Goal: Information Seeking & Learning: Learn about a topic

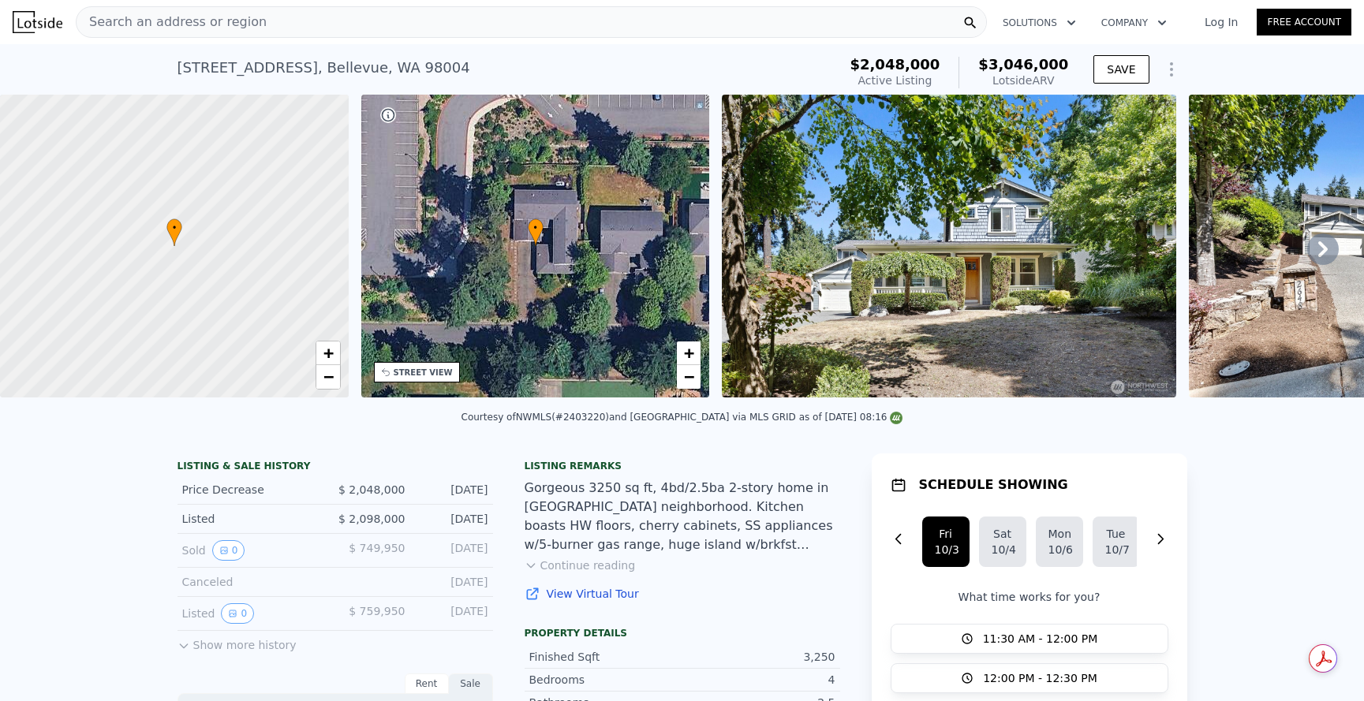
click at [1163, 66] on icon "Show Options" at bounding box center [1171, 69] width 19 height 19
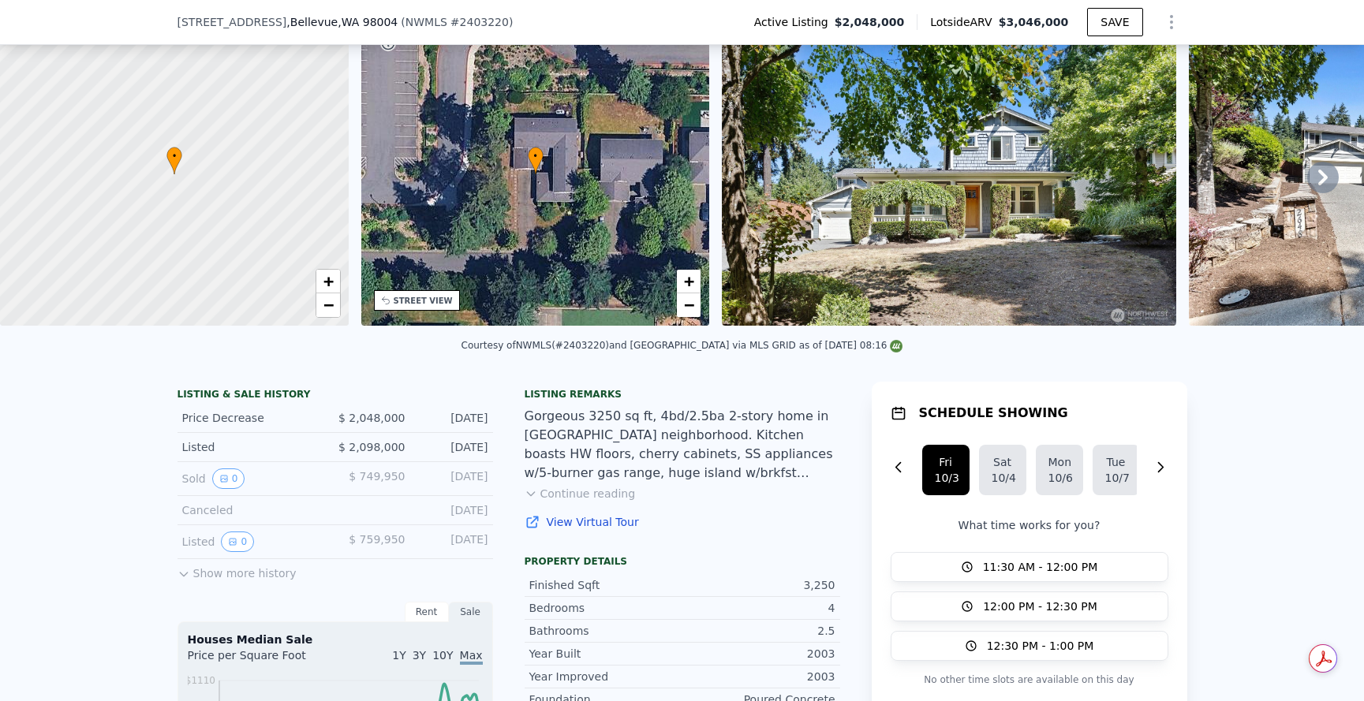
scroll to position [78, 0]
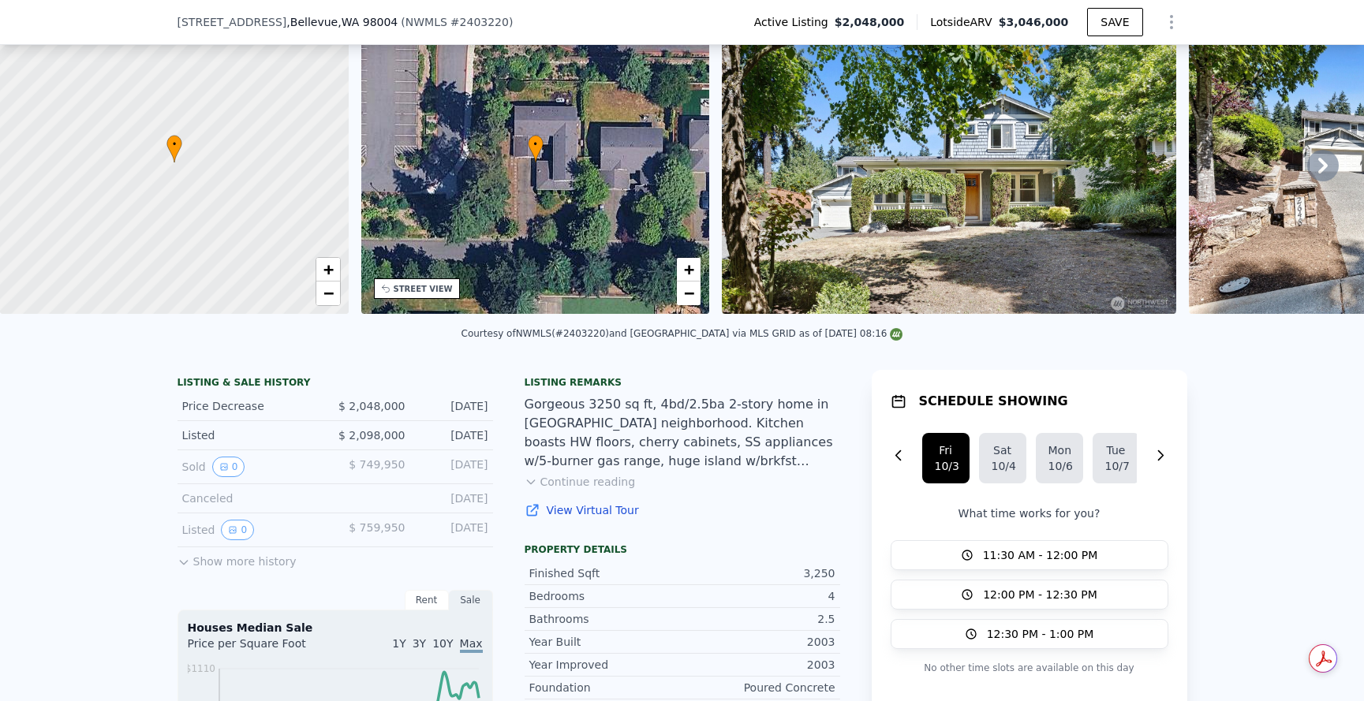
click at [177, 569] on icon at bounding box center [183, 562] width 13 height 13
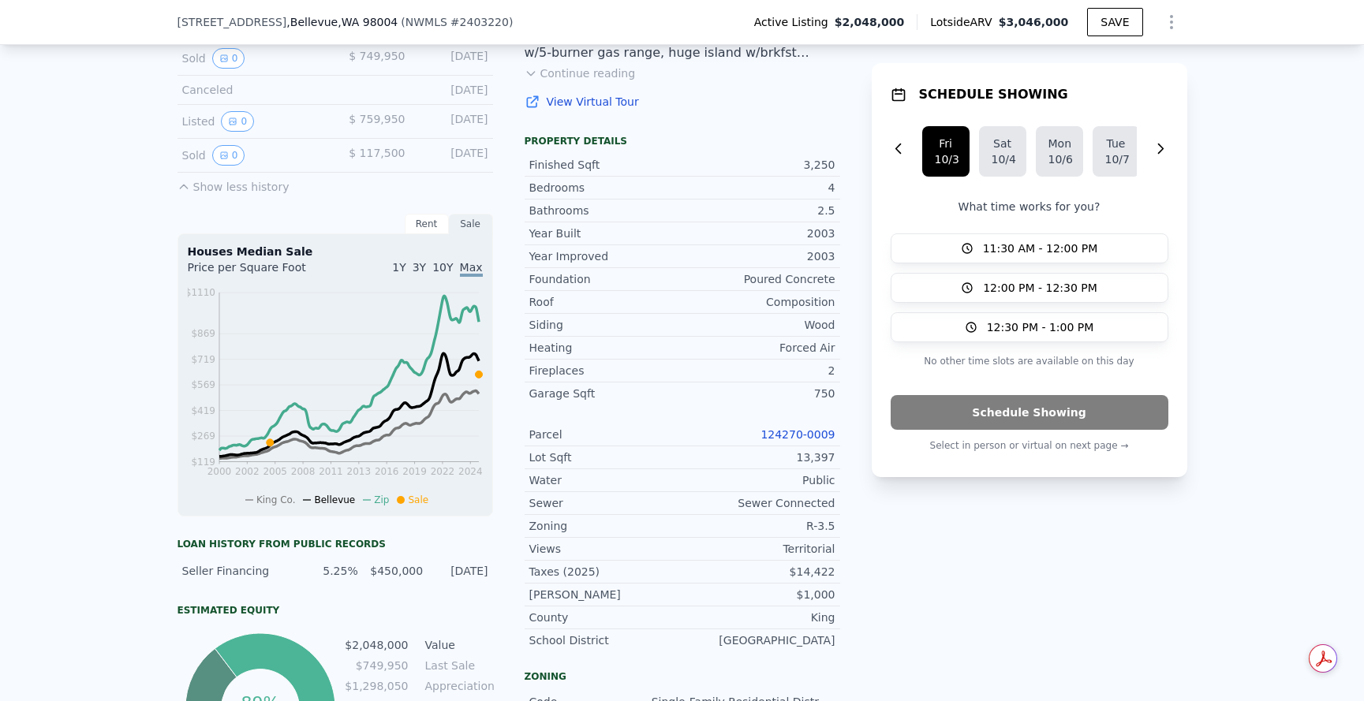
scroll to position [0, 0]
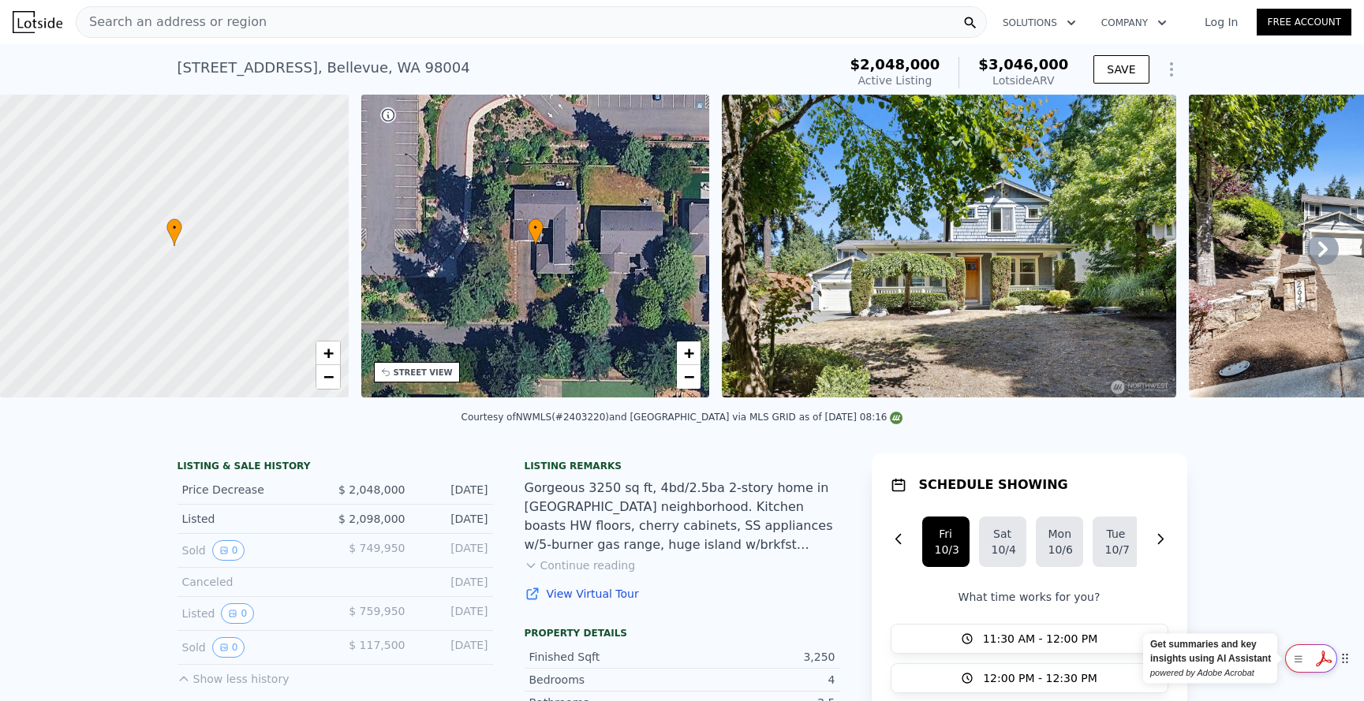
click at [1323, 662] on div at bounding box center [1311, 658] width 52 height 28
click at [1112, 69] on button "SAVE" at bounding box center [1120, 69] width 55 height 28
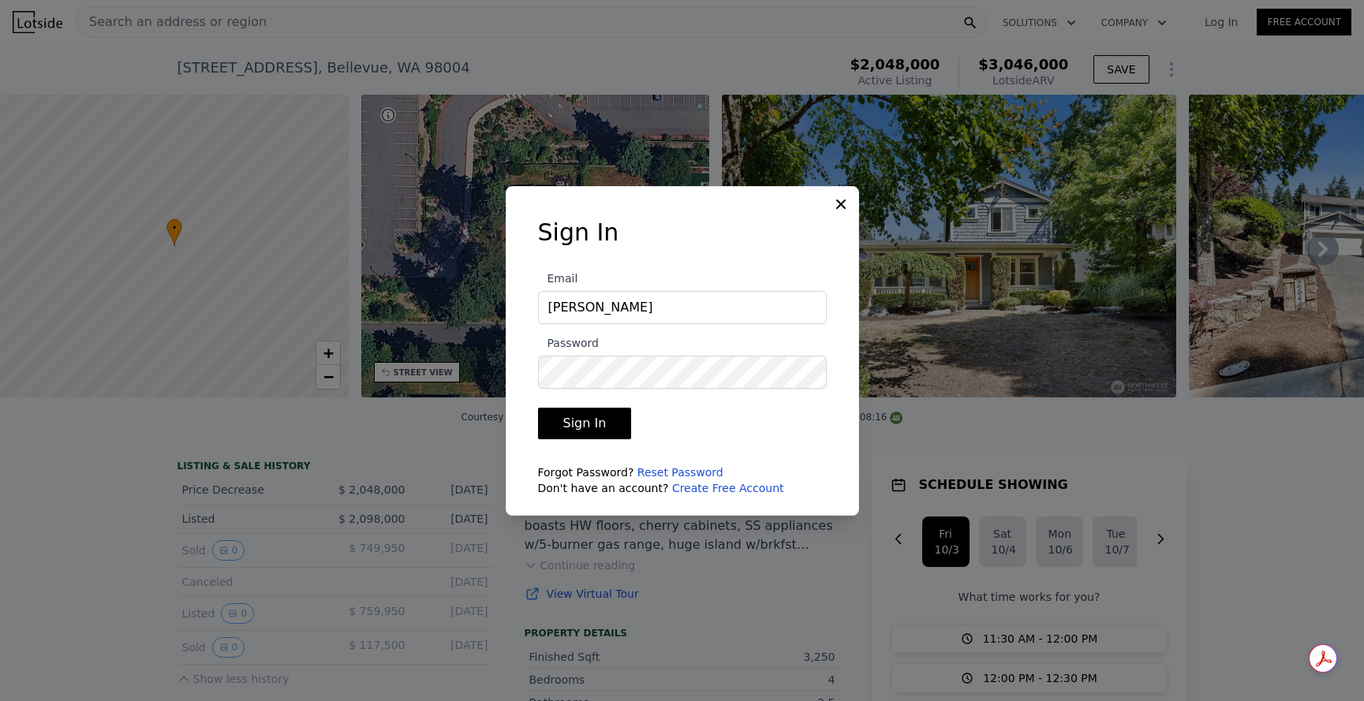
type input "kathryn"
click at [842, 206] on icon at bounding box center [840, 203] width 9 height 9
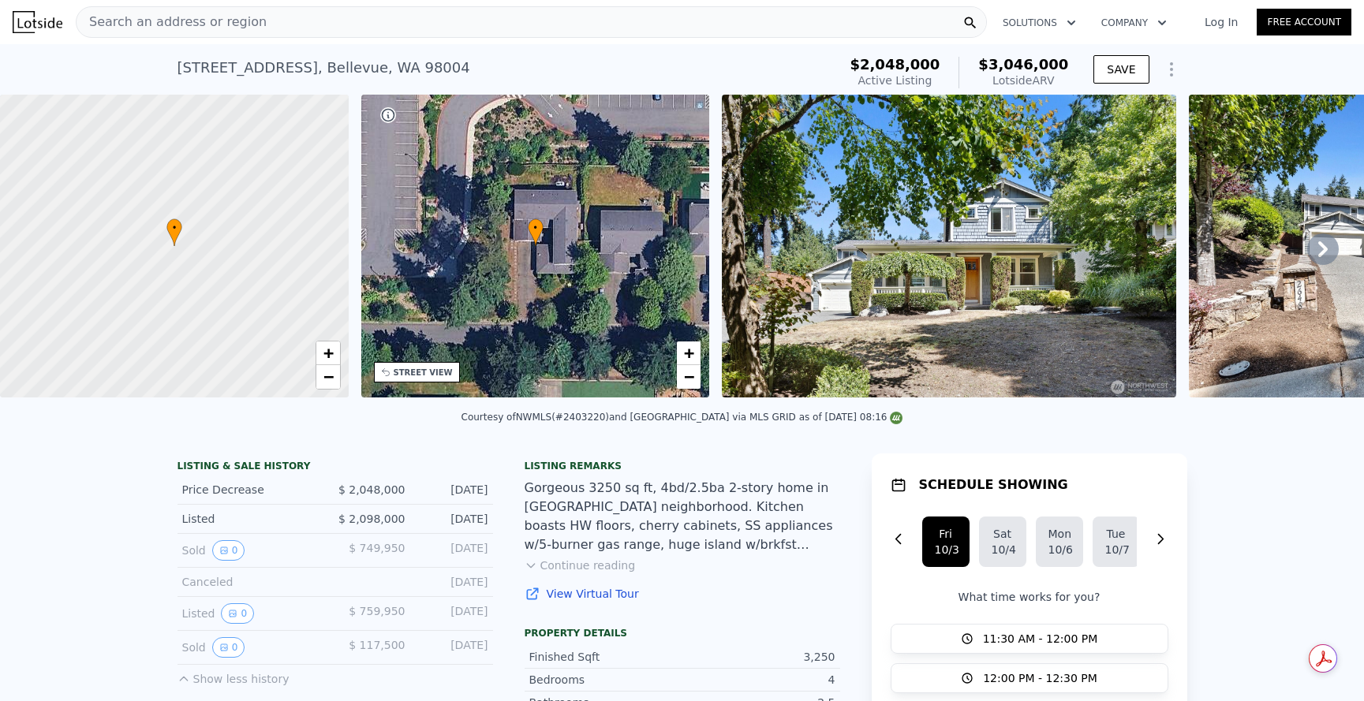
scroll to position [0, 6]
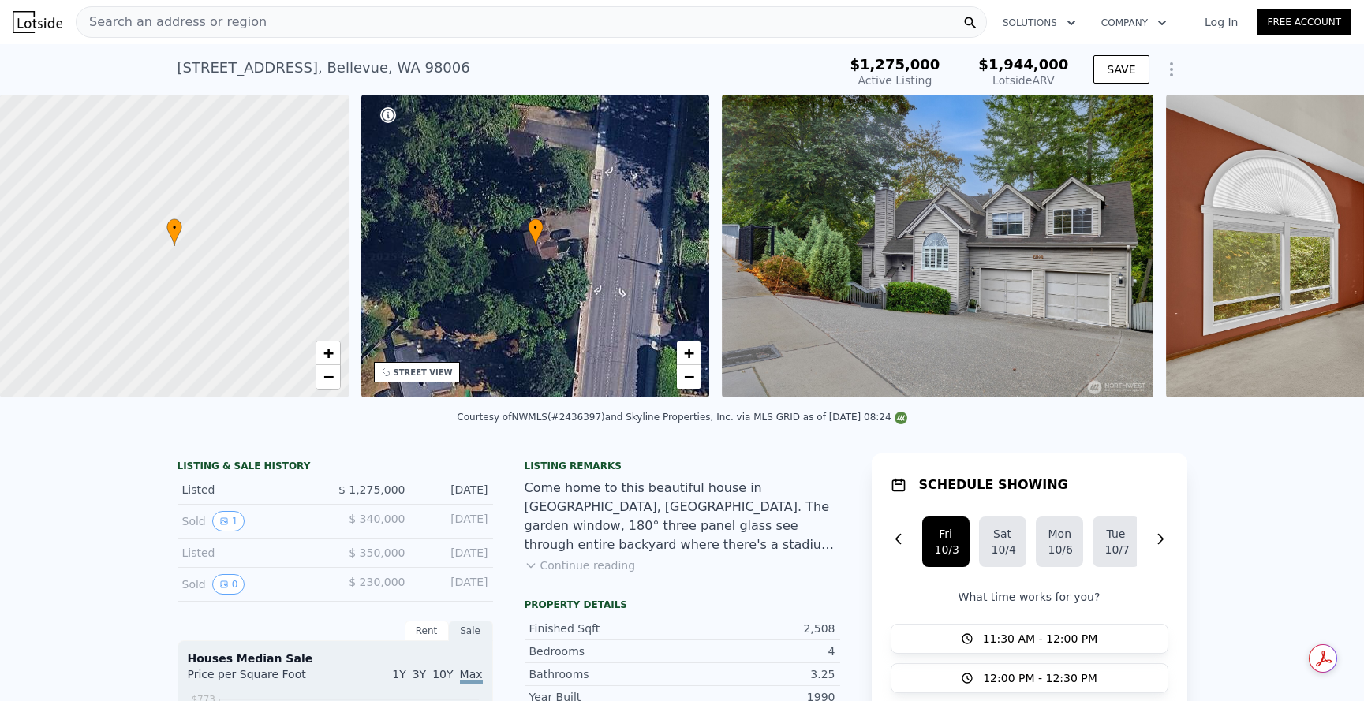
scroll to position [0, 6]
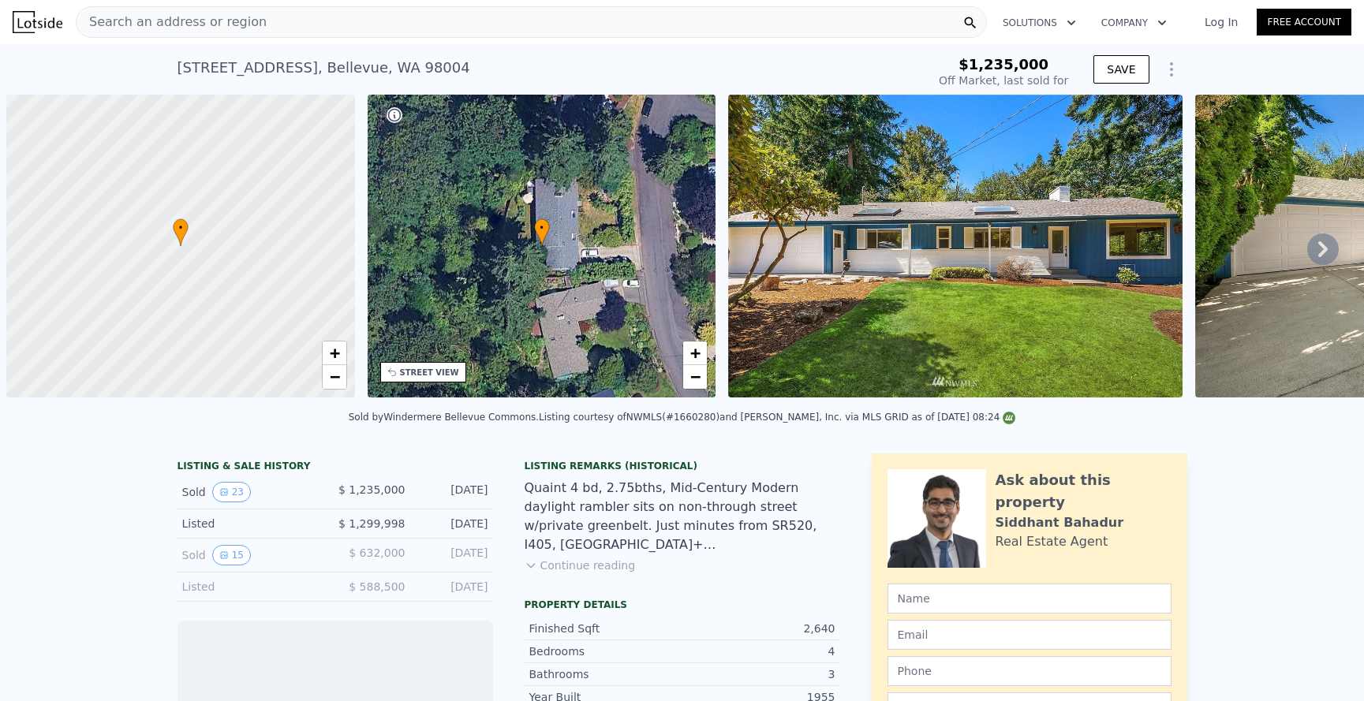
scroll to position [0, 6]
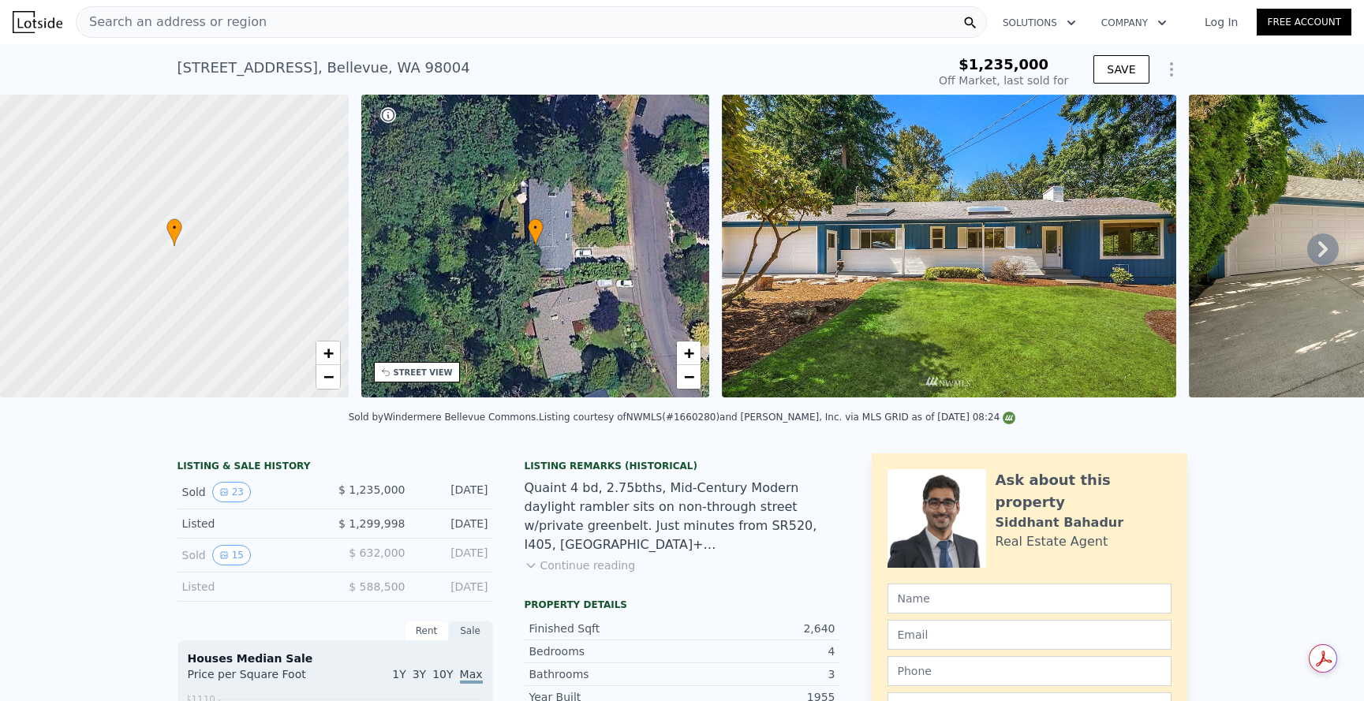
click at [528, 572] on icon at bounding box center [530, 565] width 13 height 13
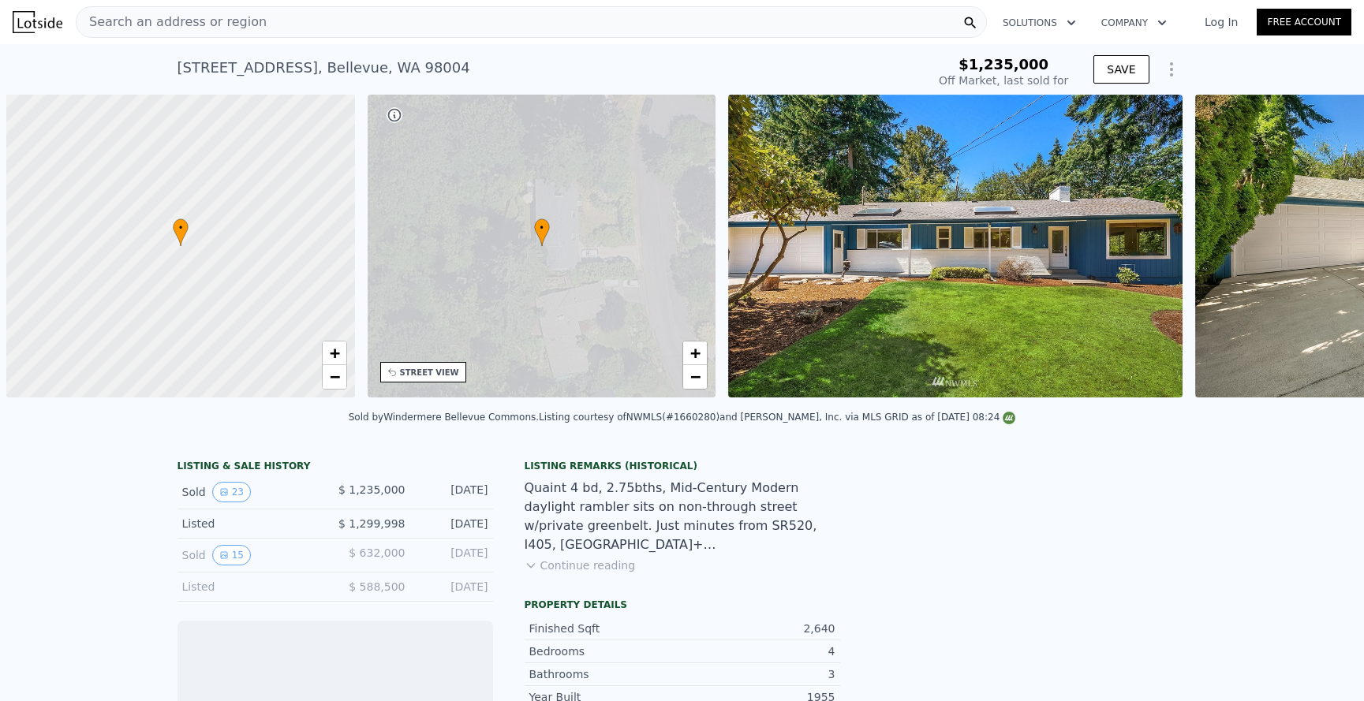
scroll to position [0, 6]
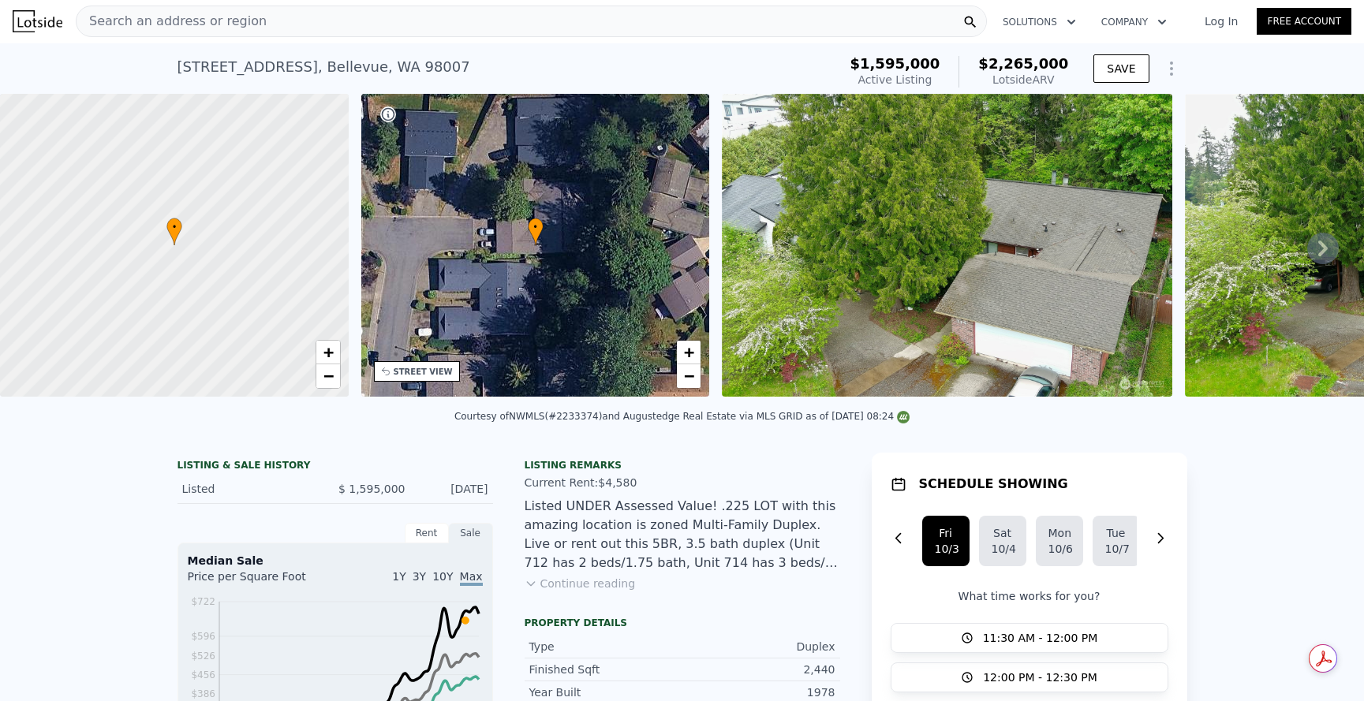
scroll to position [0, 6]
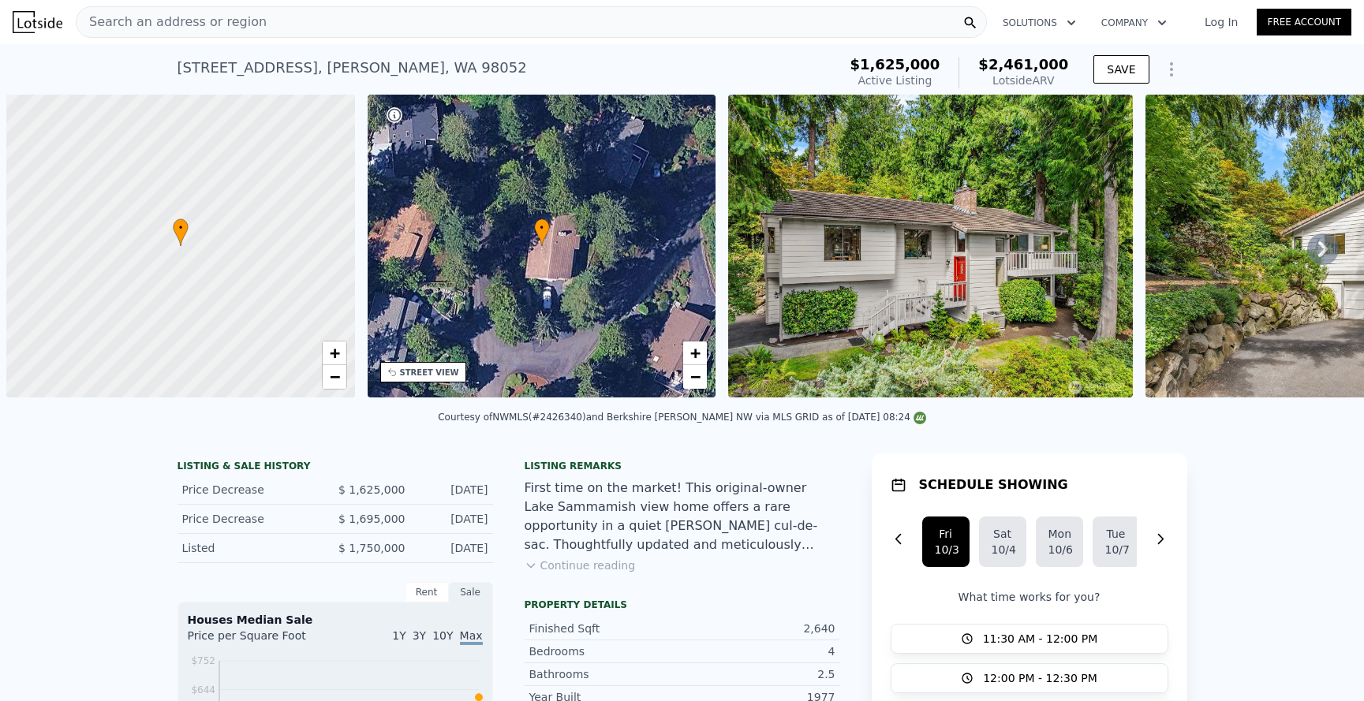
scroll to position [0, 6]
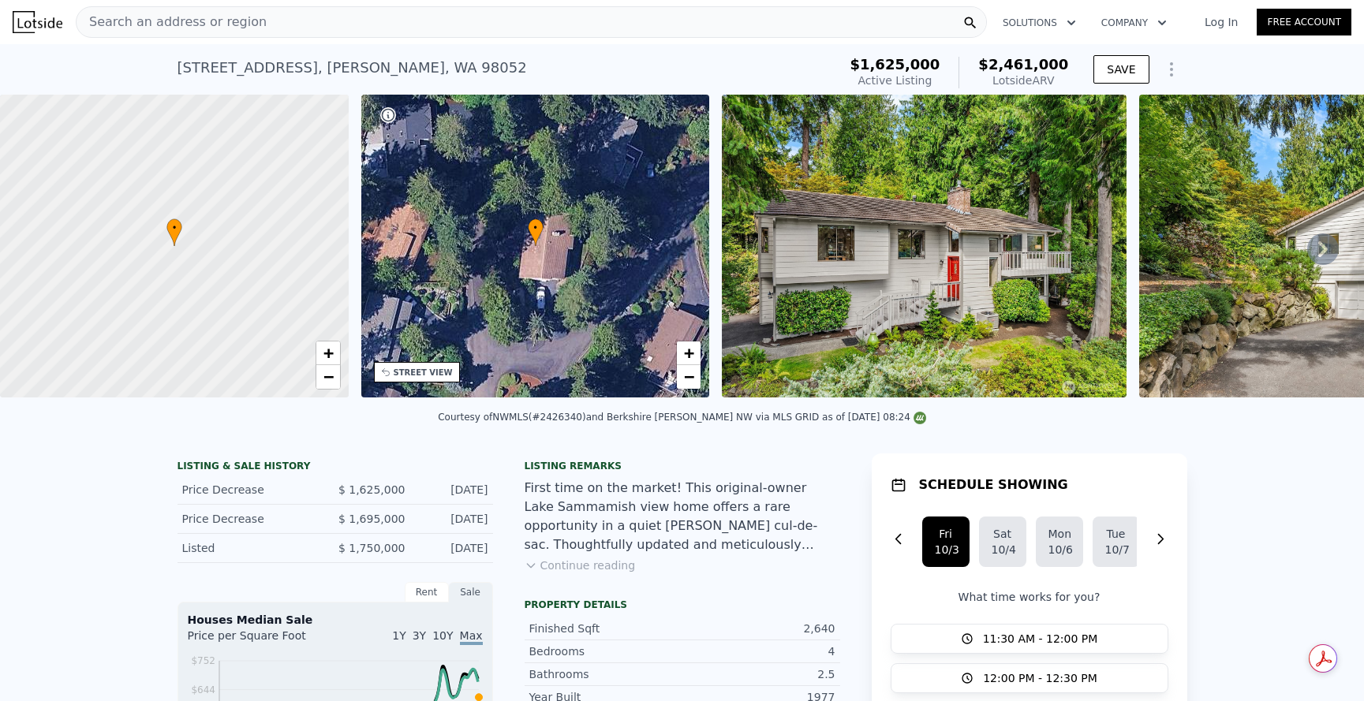
click at [525, 572] on icon at bounding box center [530, 565] width 13 height 13
